Goal: Information Seeking & Learning: Learn about a topic

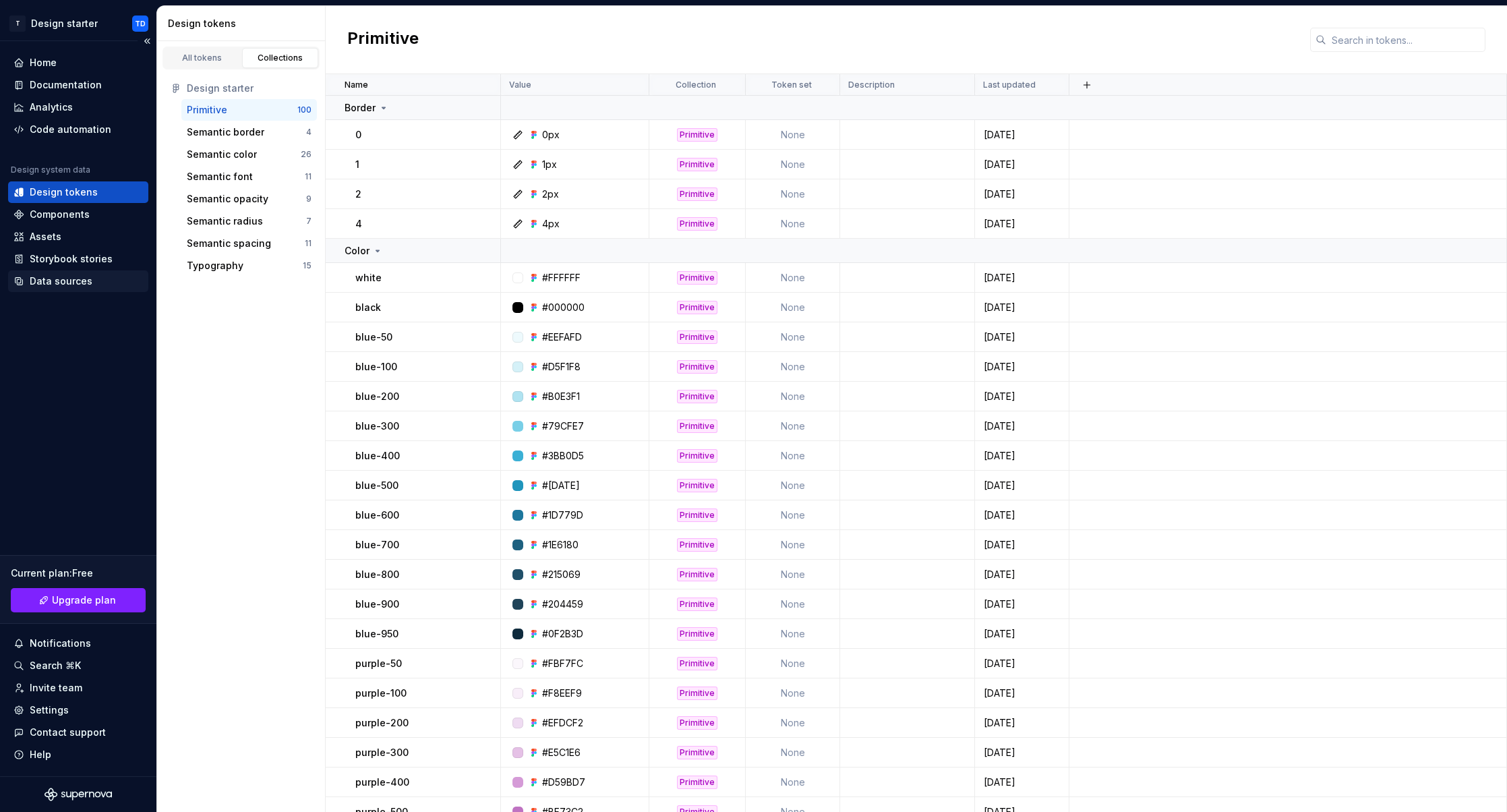
click at [79, 280] on div "Data sources" at bounding box center [61, 281] width 63 height 13
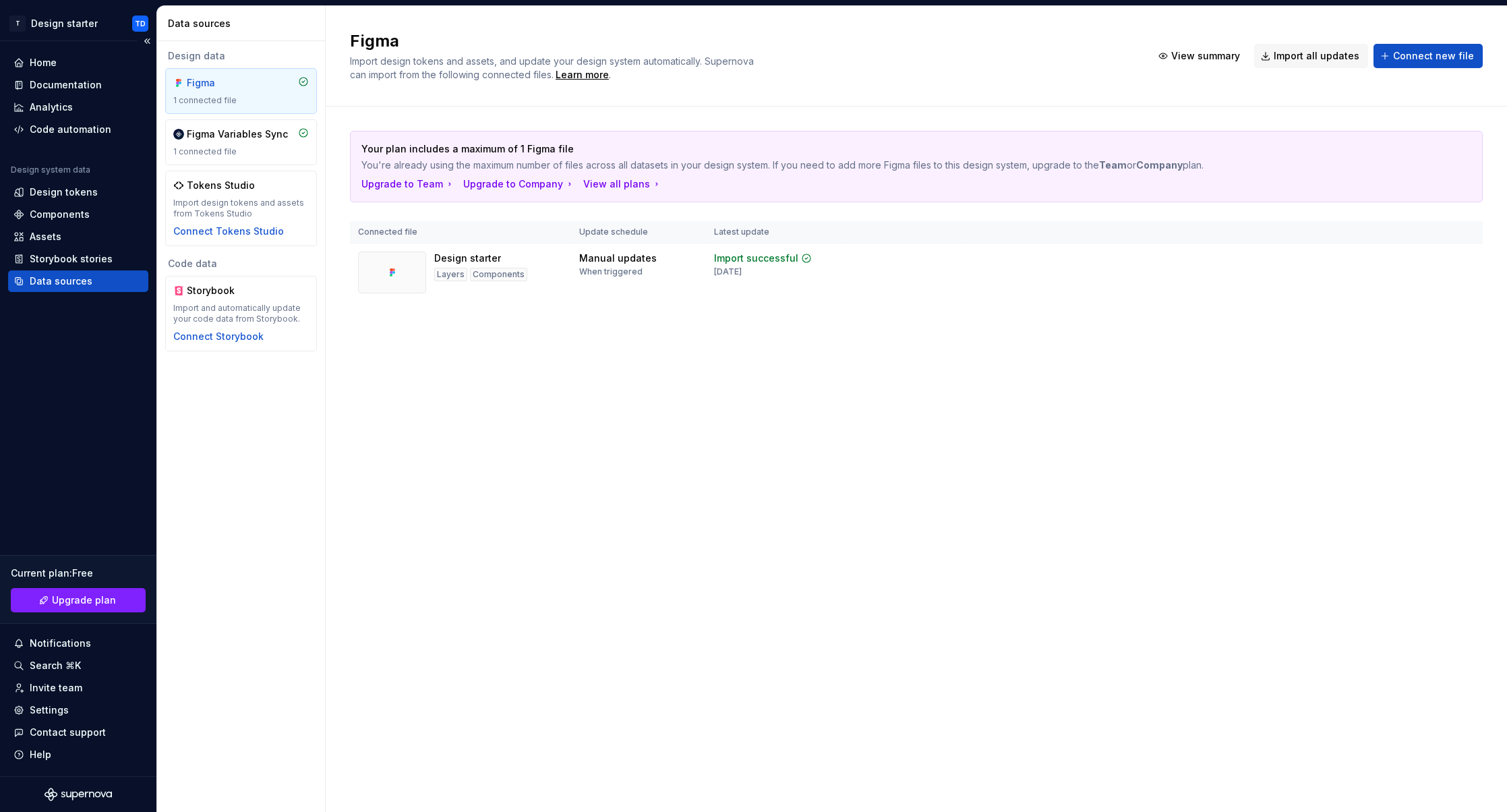
click at [60, 574] on div "Current plan : Free" at bounding box center [78, 573] width 135 height 13
click at [67, 598] on span "Upgrade plan" at bounding box center [84, 600] width 64 height 13
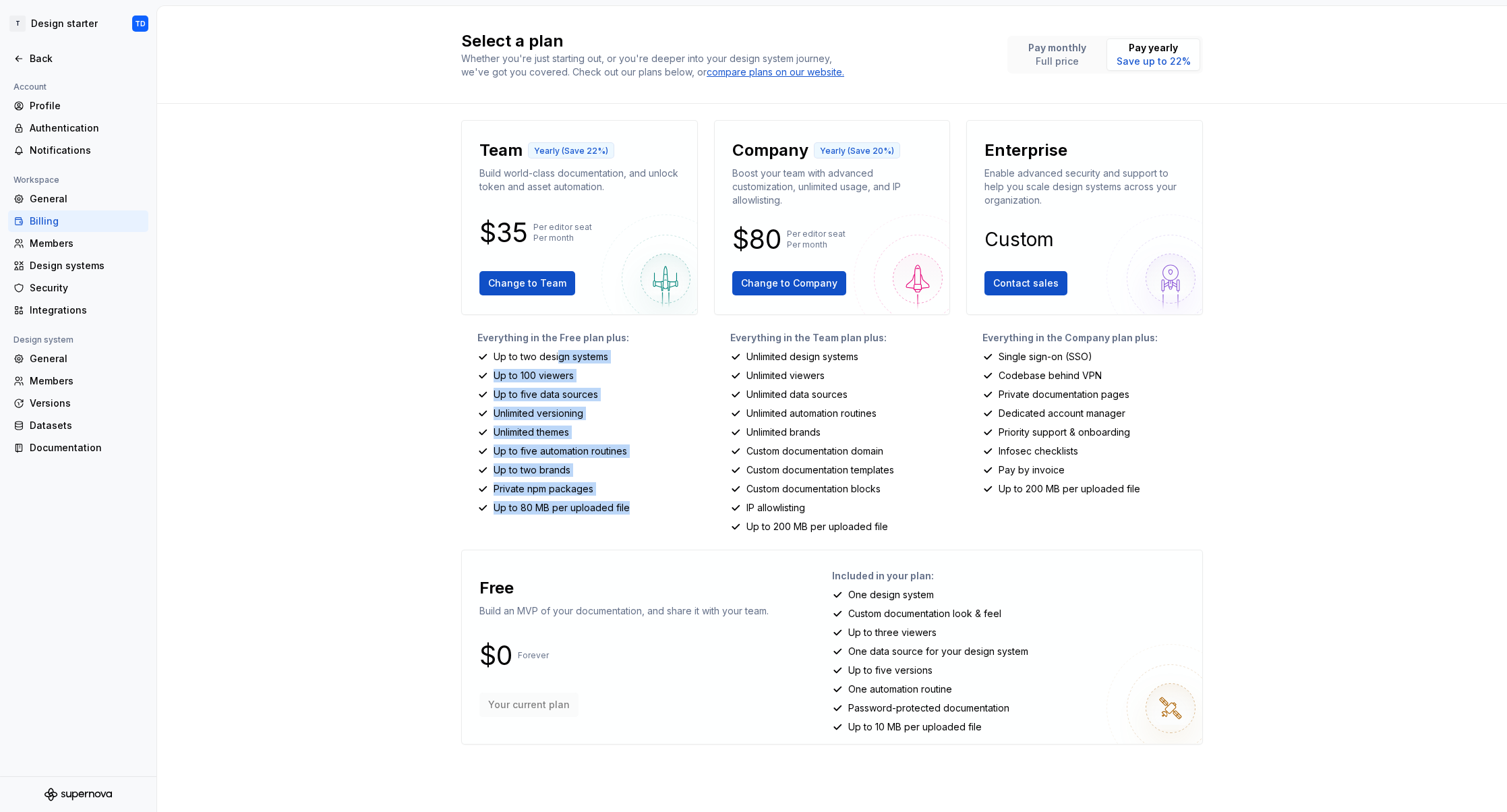
drag, startPoint x: 558, startPoint y: 356, endPoint x: 628, endPoint y: 512, distance: 171.0
click at [628, 512] on div "Everything in the Free plan plus: Up to two design systems Up to 100 viewers Up…" at bounding box center [580, 432] width 237 height 202
click at [569, 353] on p "Up to two design systems" at bounding box center [551, 357] width 114 height 13
drag, startPoint x: 531, startPoint y: 355, endPoint x: 555, endPoint y: 395, distance: 46.6
click at [555, 395] on div "Everything in the Free plan plus: Up to two design systems Up to 100 viewers Up…" at bounding box center [580, 432] width 237 height 202
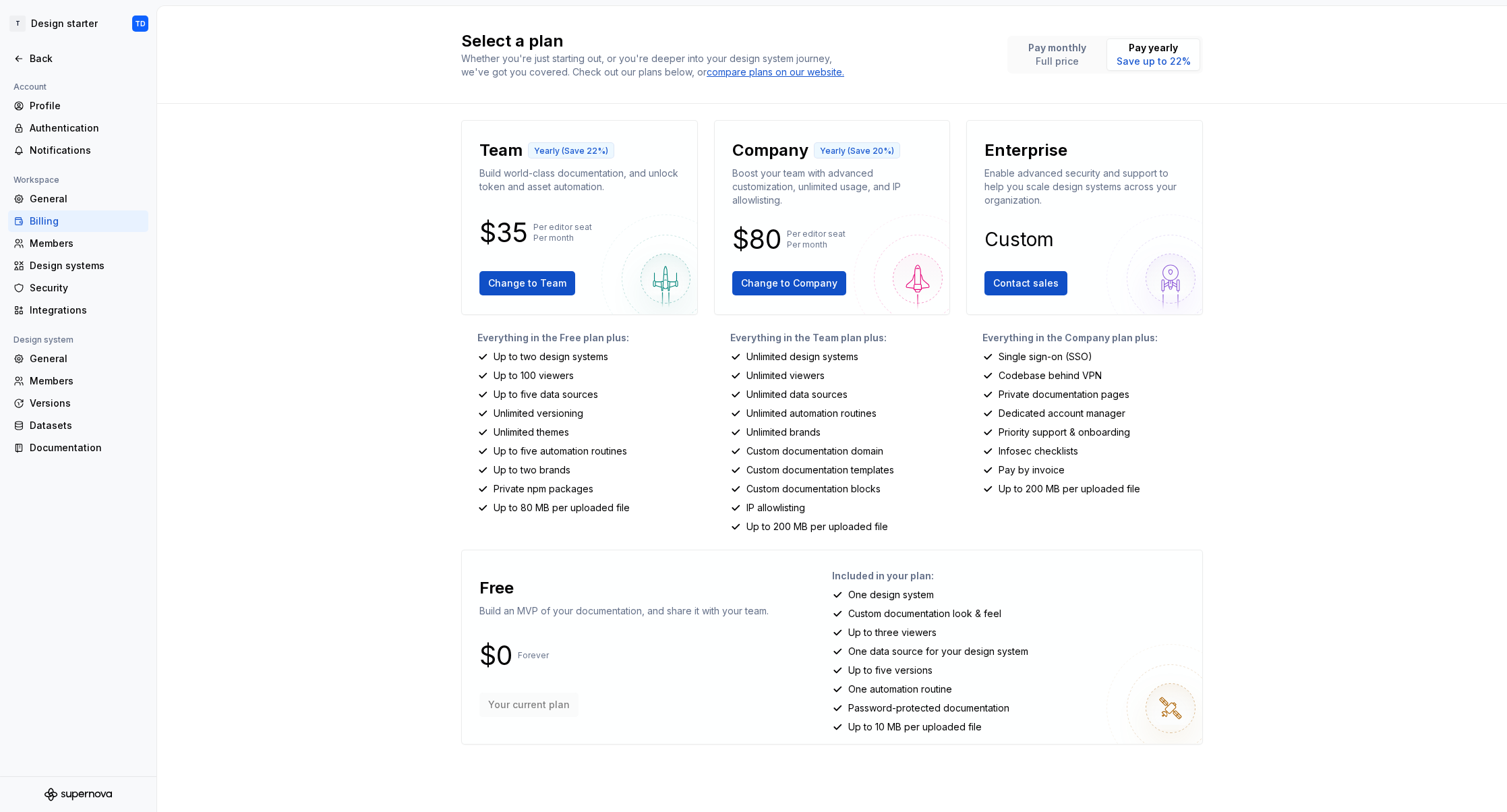
click at [820, 372] on p "Unlimited viewers" at bounding box center [786, 376] width 78 height 13
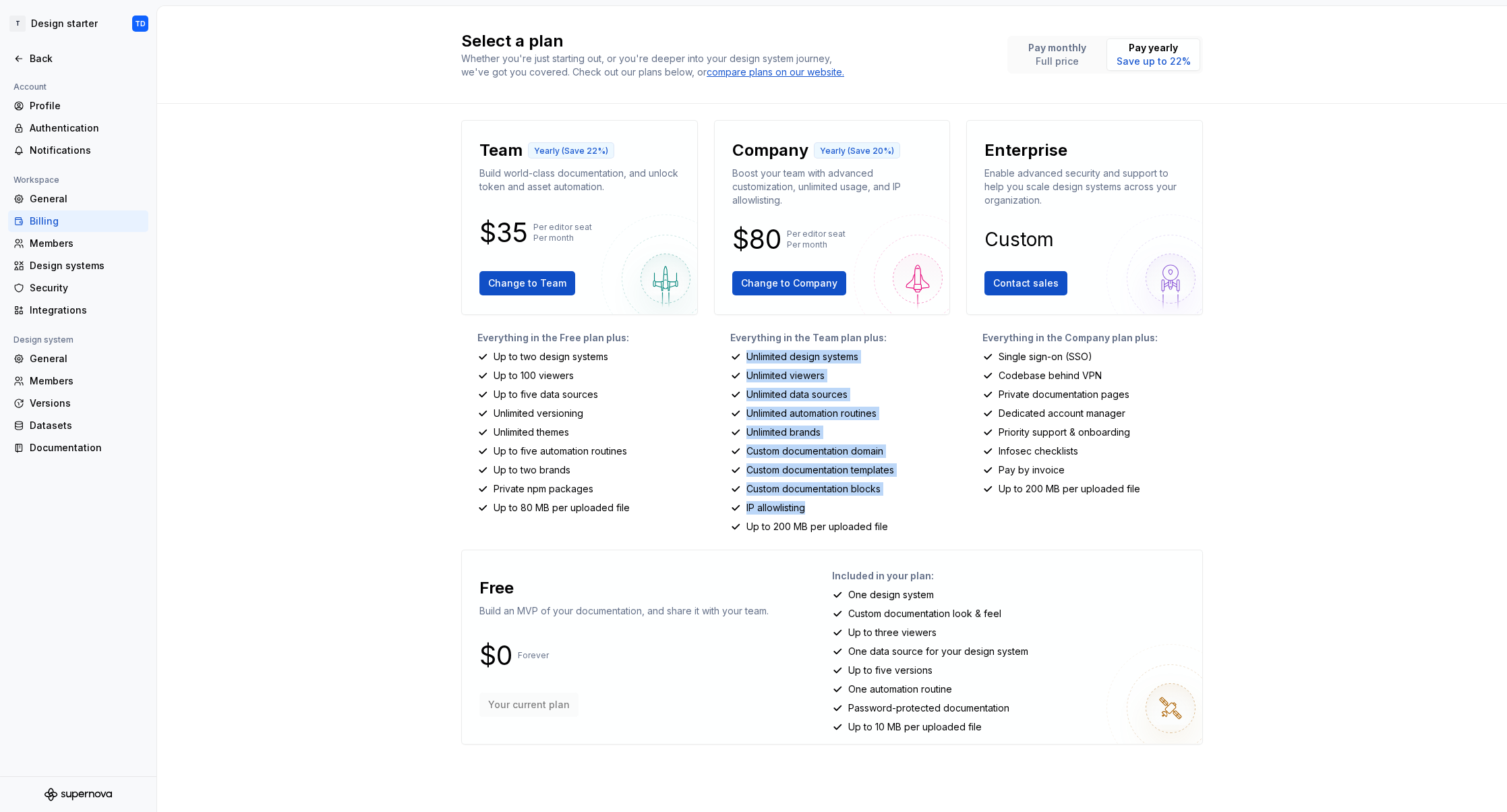
drag, startPoint x: 746, startPoint y: 358, endPoint x: 868, endPoint y: 507, distance: 192.6
click at [868, 507] on div "Everything in the Team plan plus: Unlimited design systems Unlimited viewers Un…" at bounding box center [833, 432] width 237 height 202
click at [868, 507] on div "IP allowlisting" at bounding box center [840, 507] width 220 height 13
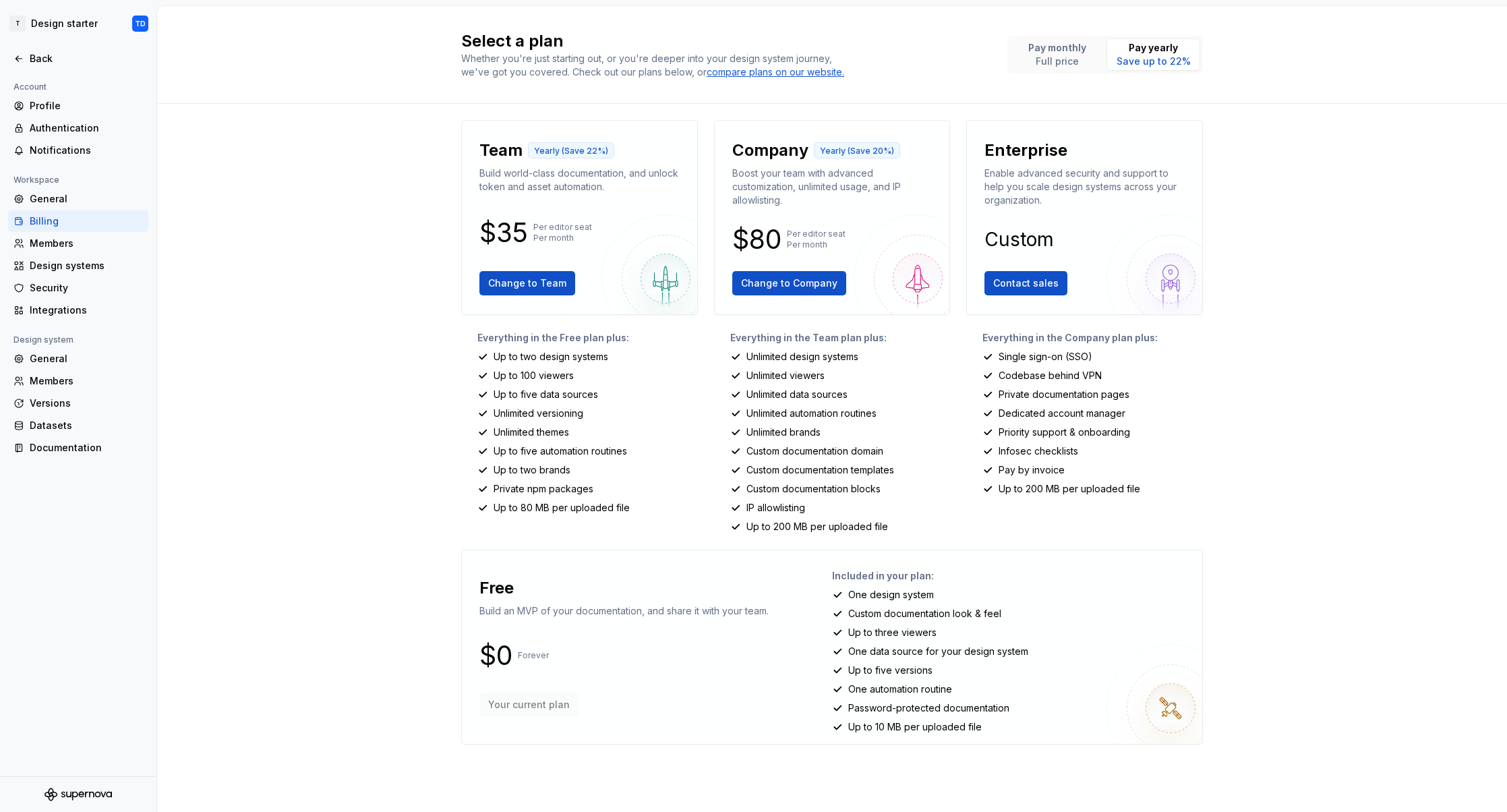
click at [788, 155] on p "Company" at bounding box center [771, 151] width 76 height 22
click at [917, 280] on img at bounding box center [917, 278] width 128 height 128
click at [46, 60] on div "Back" at bounding box center [86, 59] width 113 height 13
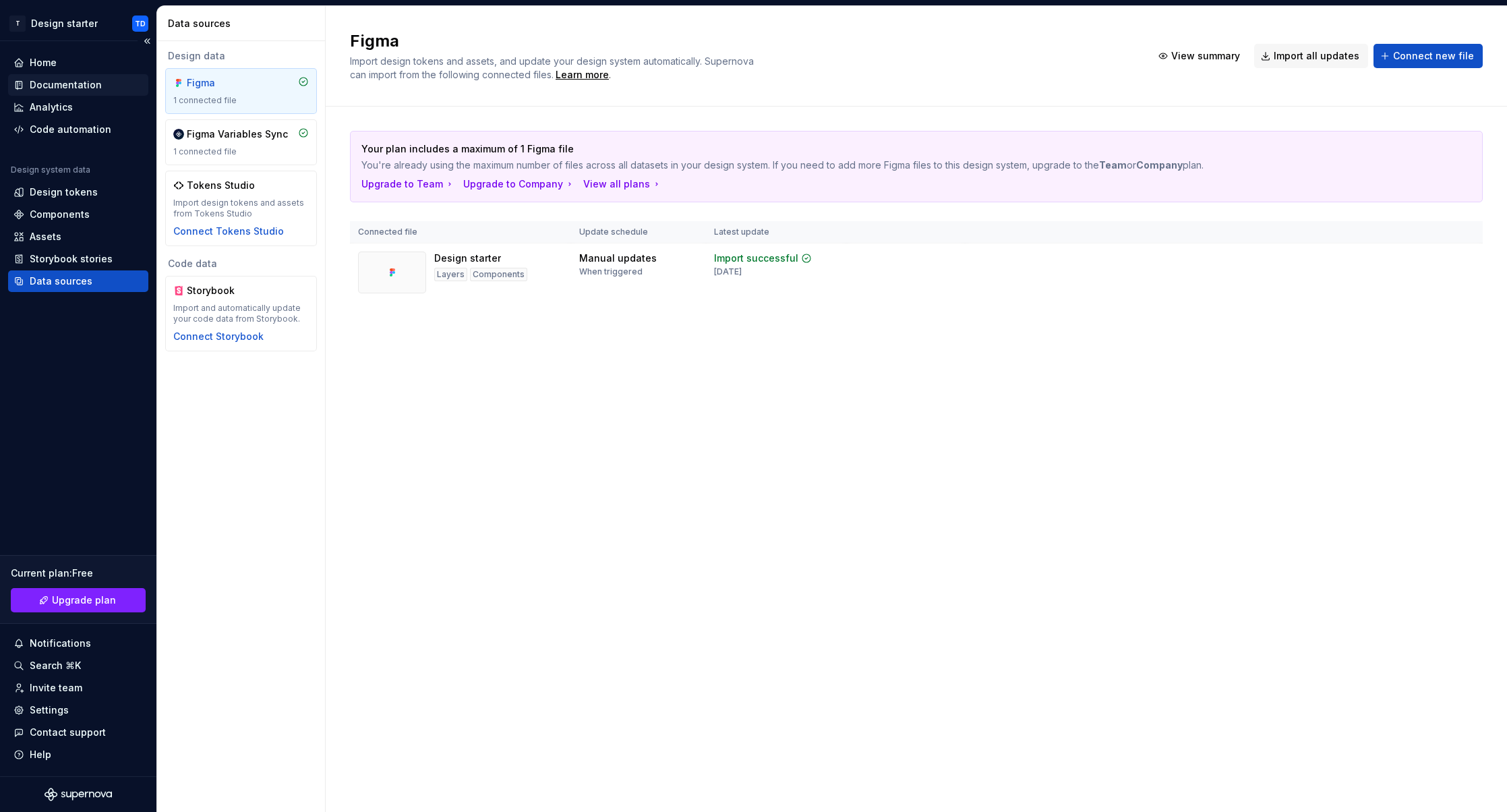
click at [68, 85] on div "Documentation" at bounding box center [65, 84] width 72 height 13
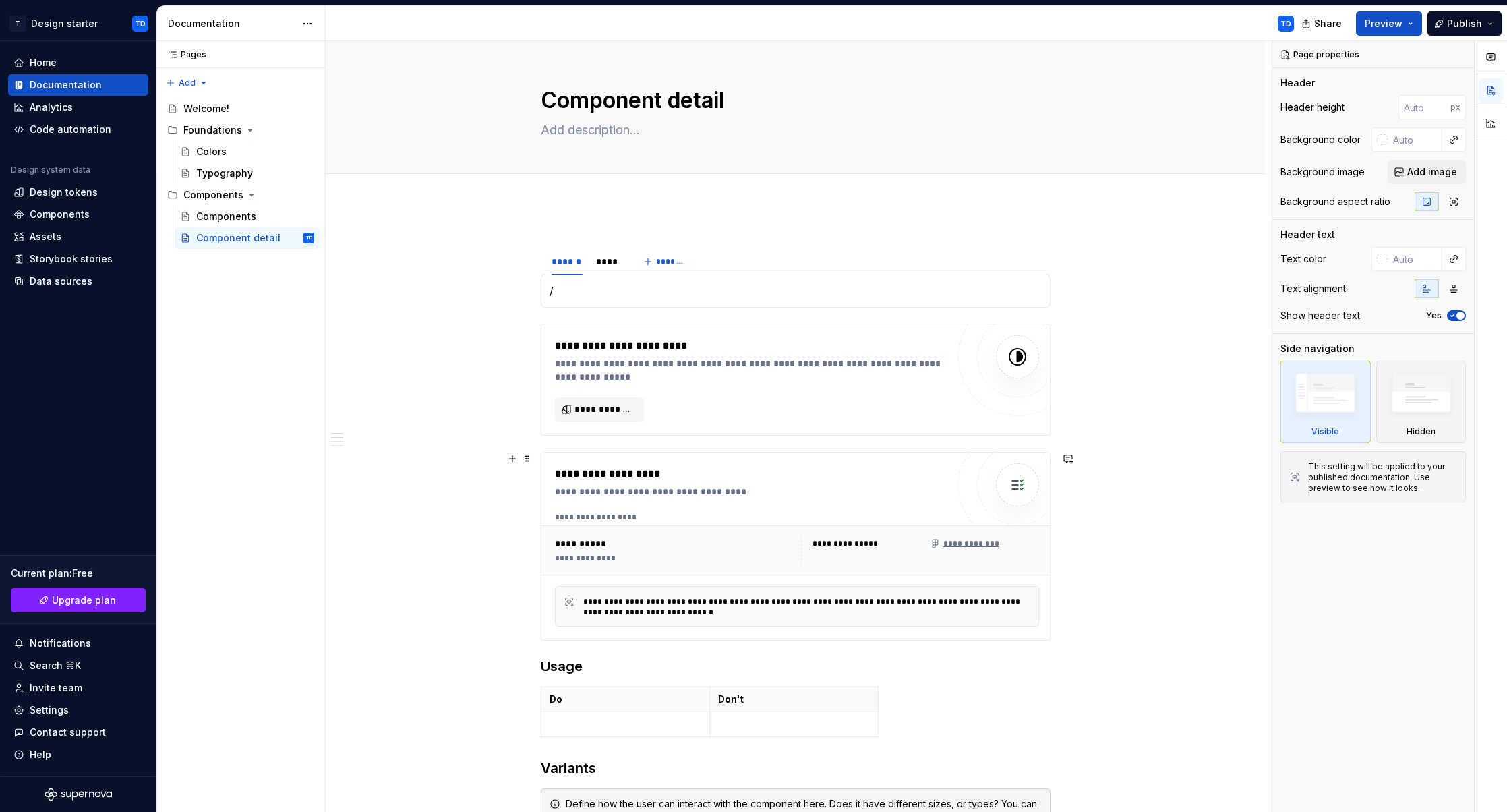
type textarea "*"
